Goal: Communication & Community: Participate in discussion

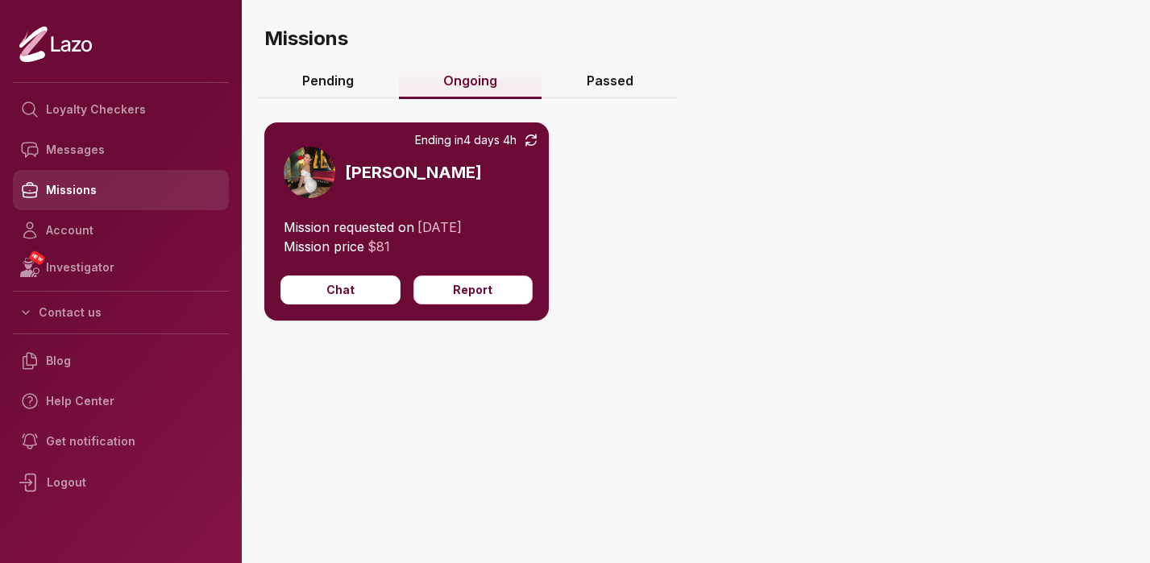
click at [73, 197] on link "Missions" at bounding box center [121, 190] width 216 height 40
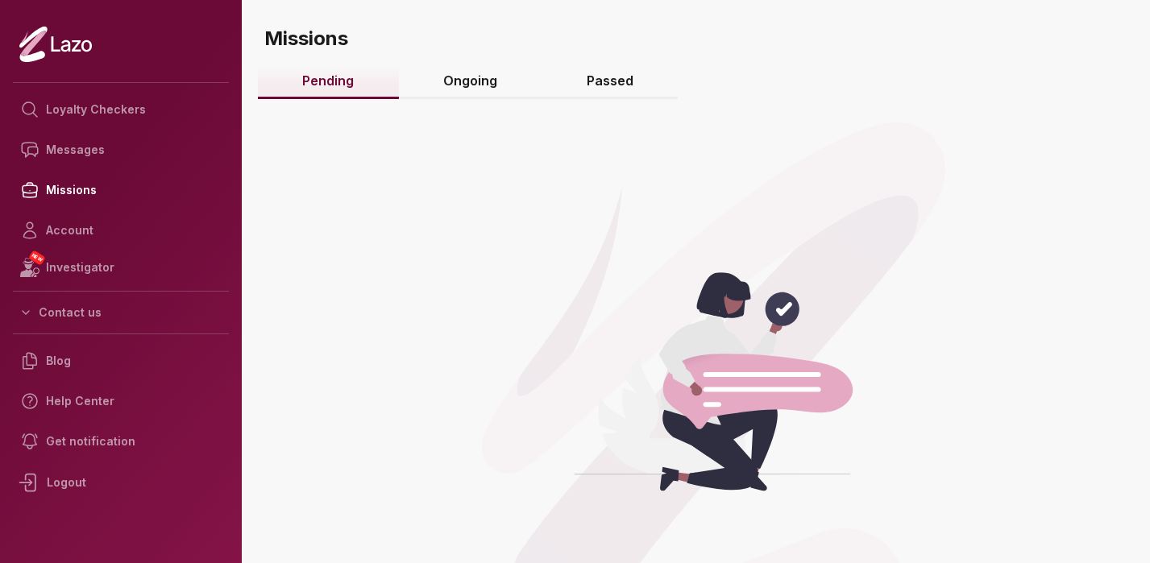
click at [475, 88] on link "Ongoing" at bounding box center [470, 81] width 143 height 35
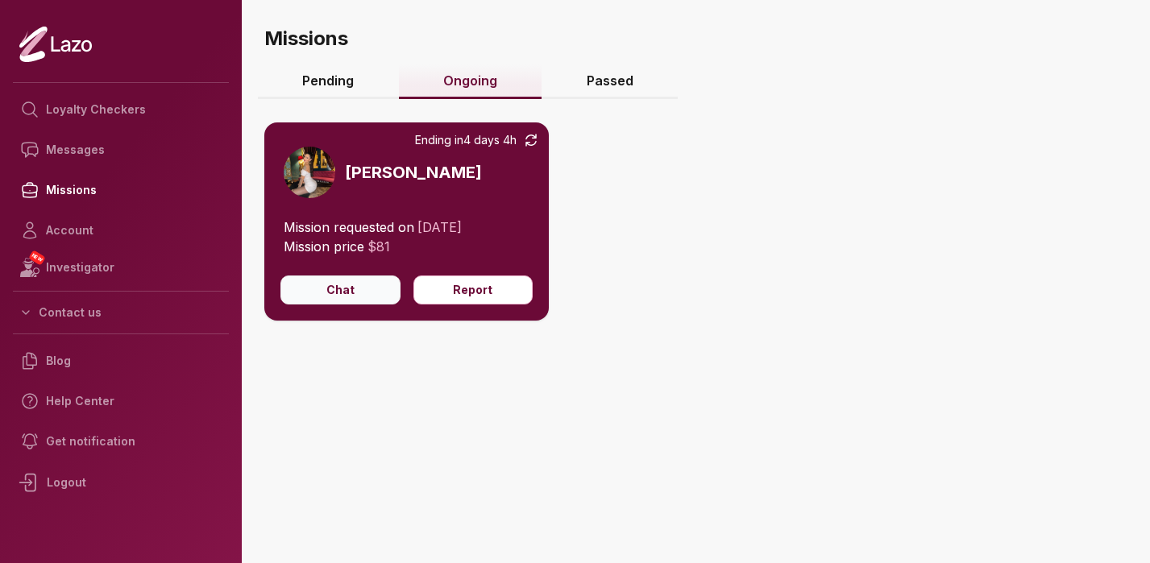
click at [391, 288] on button "Chat" at bounding box center [340, 290] width 120 height 29
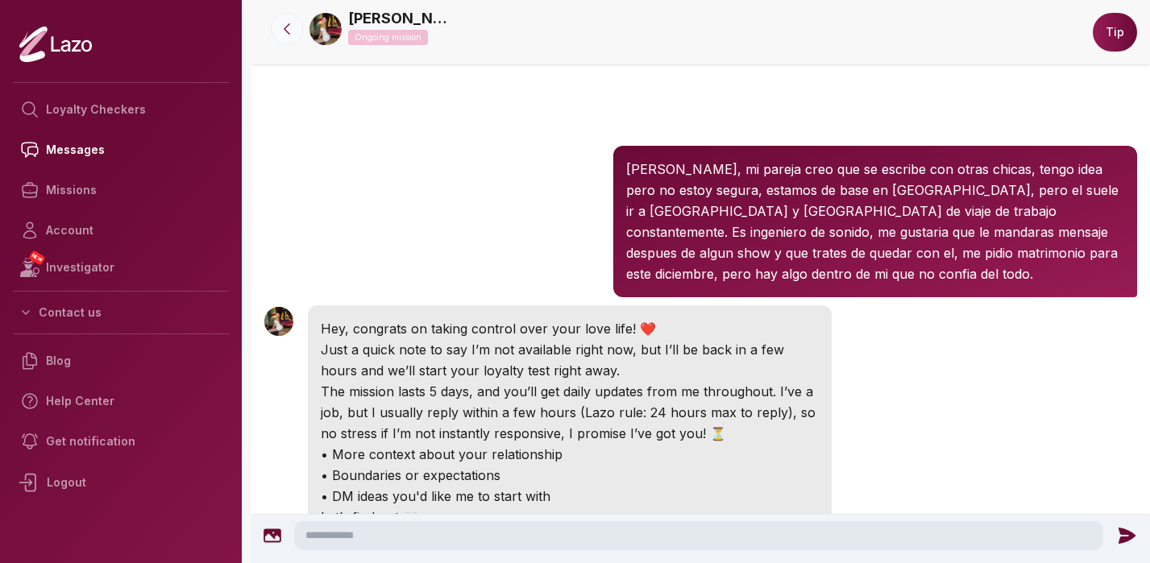
click at [284, 33] on icon at bounding box center [287, 29] width 16 height 16
